Goal: Information Seeking & Learning: Understand process/instructions

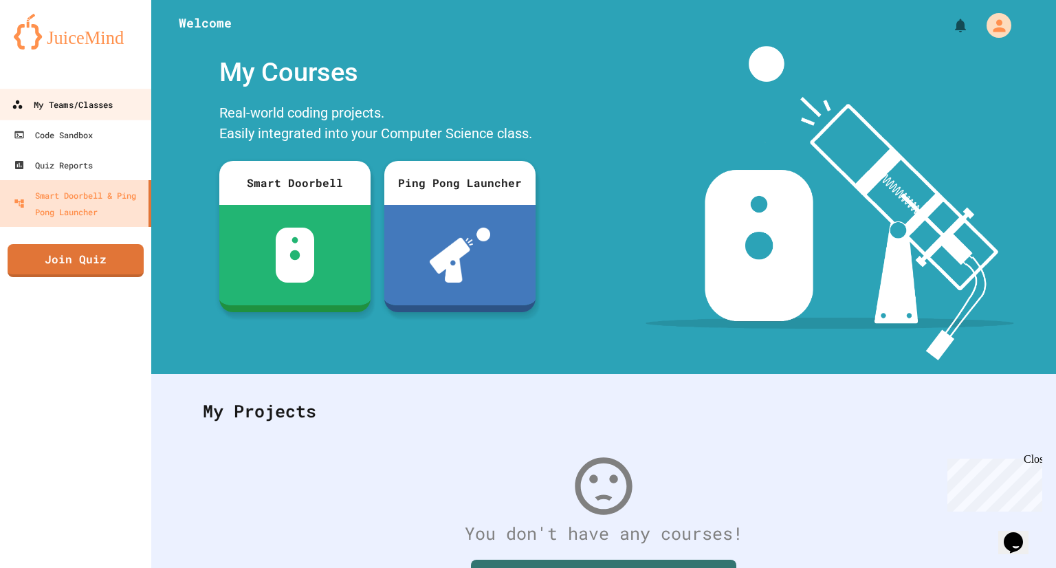
click at [56, 102] on div "My Teams/Classes" at bounding box center [62, 104] width 101 height 17
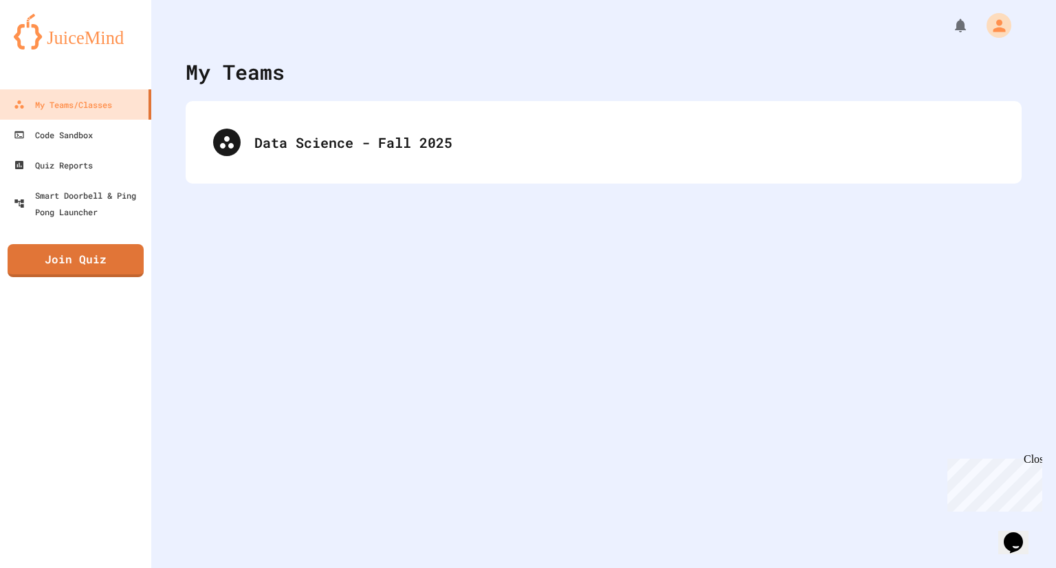
click at [225, 5] on div at bounding box center [603, 20] width 905 height 41
drag, startPoint x: 516, startPoint y: 97, endPoint x: 542, endPoint y: 171, distance: 78.7
click at [542, 171] on div "My Teams Data Science - Fall 2025" at bounding box center [603, 284] width 905 height 568
drag, startPoint x: 542, startPoint y: 171, endPoint x: 509, endPoint y: 179, distance: 33.9
click at [509, 179] on div "Data Science - Fall 2025" at bounding box center [604, 142] width 836 height 83
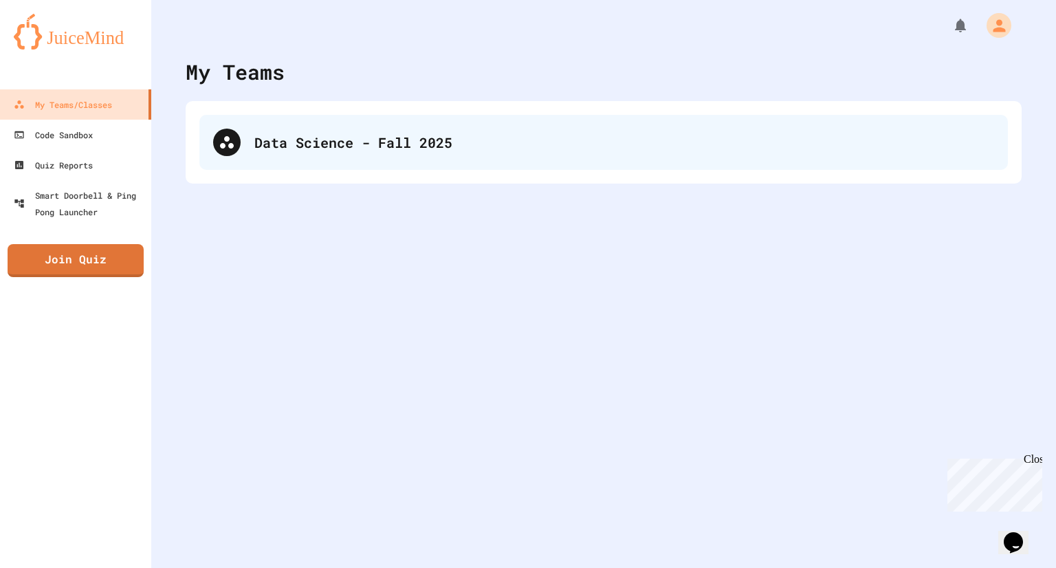
click at [505, 154] on div "Data Science - Fall 2025" at bounding box center [603, 142] width 809 height 55
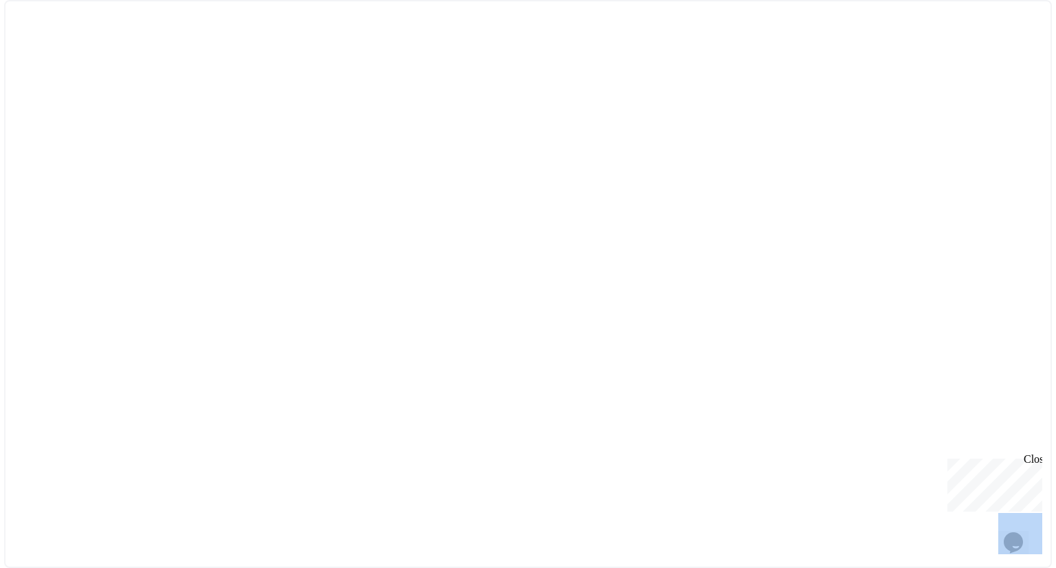
click at [505, 154] on div at bounding box center [528, 284] width 1048 height 568
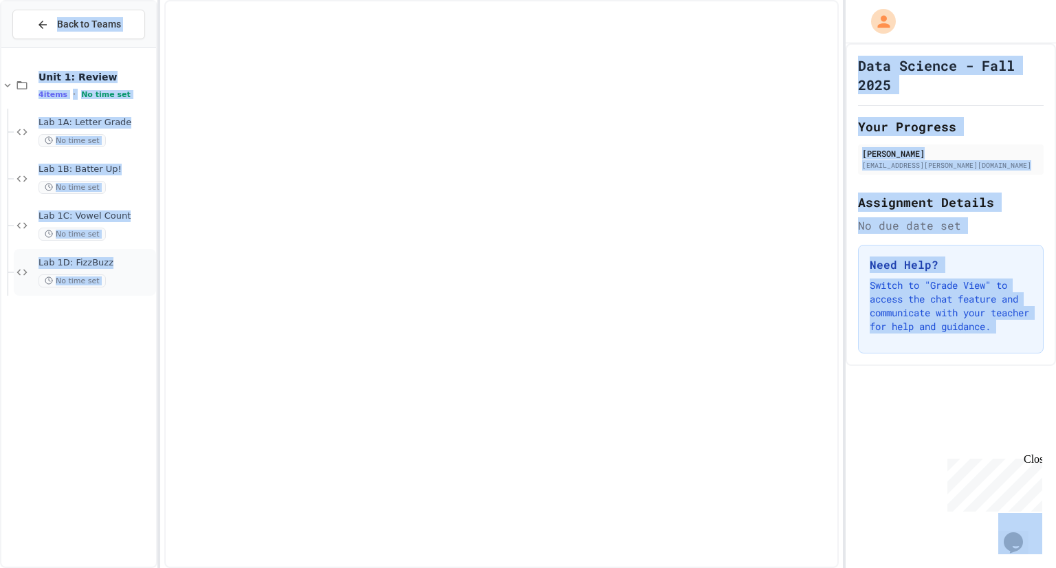
click at [58, 254] on div "Lab 1D: FizzBuzz No time set" at bounding box center [85, 272] width 142 height 47
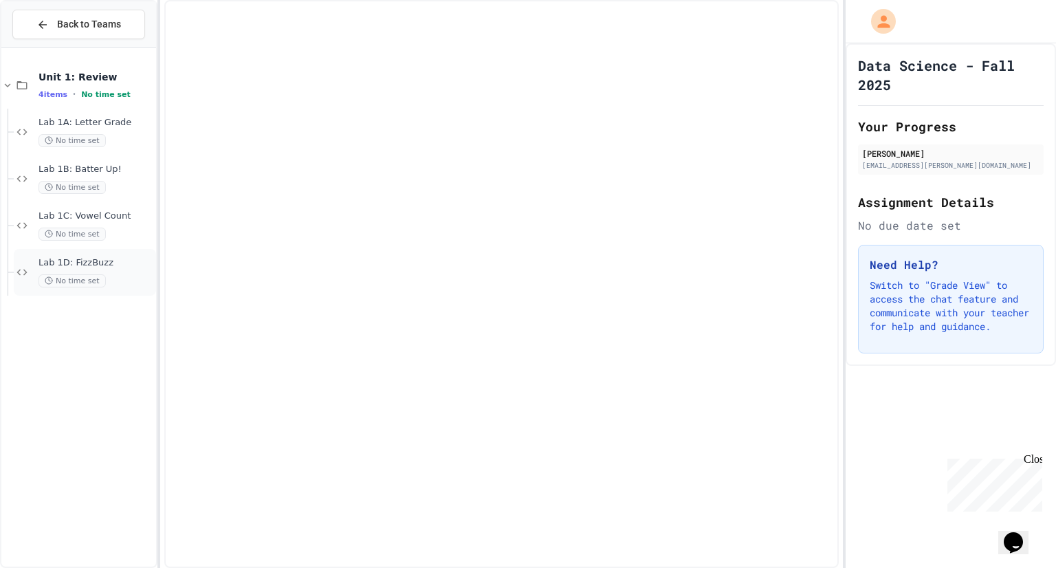
click at [71, 259] on span "Lab 1D: FizzBuzz" at bounding box center [96, 263] width 115 height 12
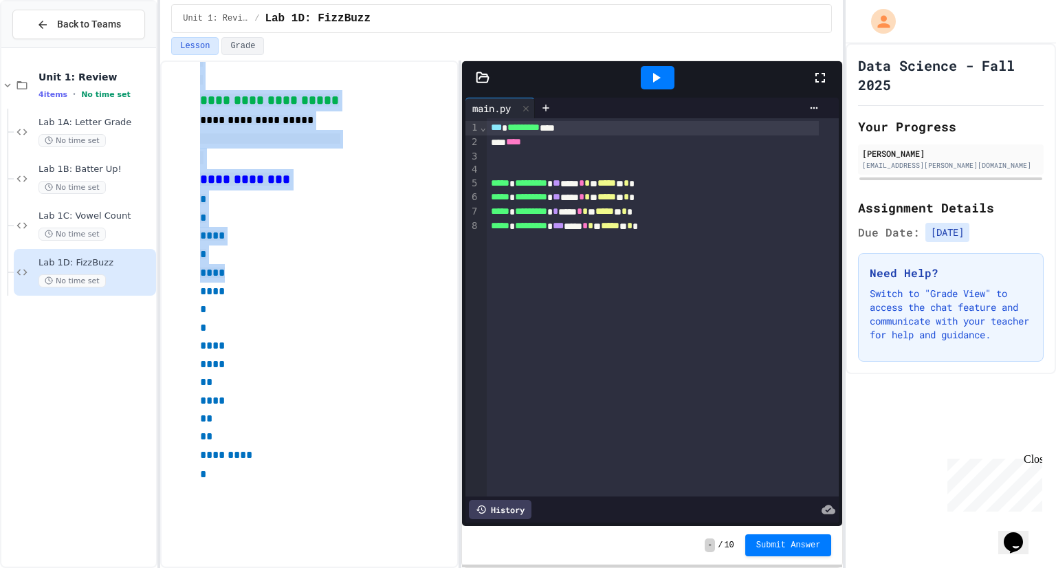
scroll to position [414, 0]
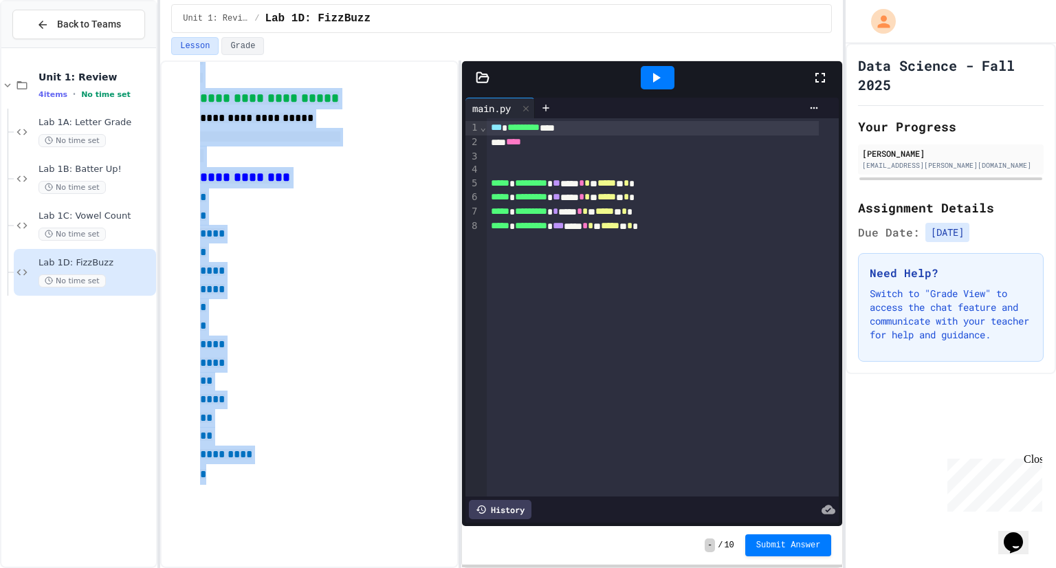
drag, startPoint x: 298, startPoint y: 172, endPoint x: 251, endPoint y: 485, distance: 316.4
click at [251, 485] on div "**********" at bounding box center [323, 124] width 246 height 835
copy div "**********"
